Goal: Navigation & Orientation: Find specific page/section

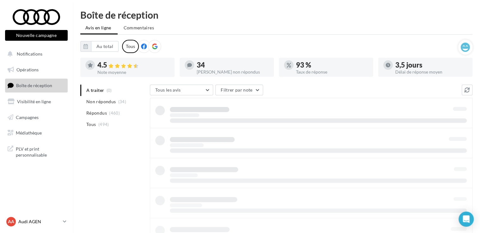
click at [39, 220] on p "Audi AGEN" at bounding box center [39, 222] width 42 height 6
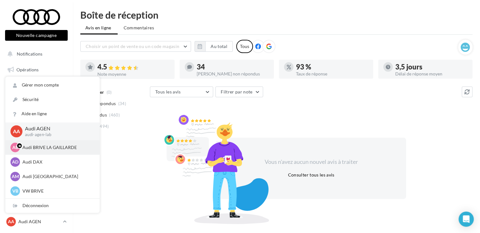
click at [42, 148] on p "Audi BRIVE LA GAILLARDE" at bounding box center [57, 148] width 70 height 6
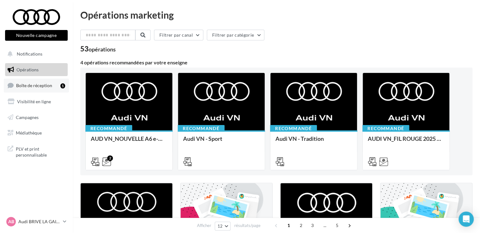
drag, startPoint x: 0, startPoint y: 0, endPoint x: 38, endPoint y: 85, distance: 93.3
click at [38, 85] on span "Boîte de réception" at bounding box center [34, 85] width 36 height 5
